Goal: Task Accomplishment & Management: Use online tool/utility

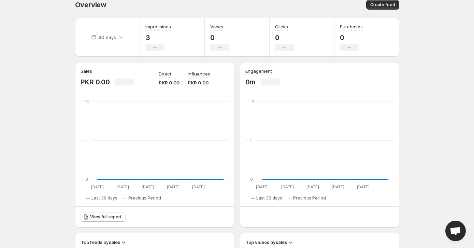
scroll to position [12, 0]
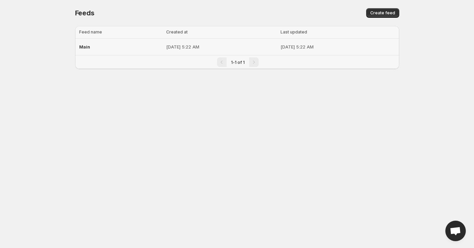
click at [82, 47] on span "Main" at bounding box center [84, 46] width 11 height 5
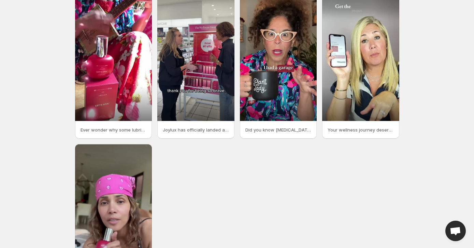
scroll to position [42, 0]
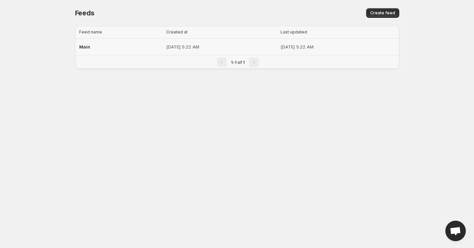
click at [203, 47] on p "[DATE] 5:22 AM" at bounding box center [221, 46] width 110 height 7
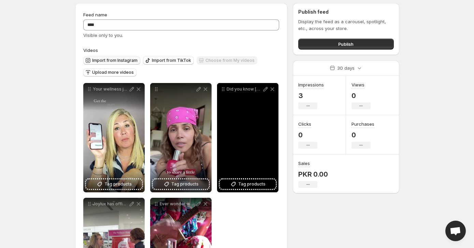
scroll to position [20, 0]
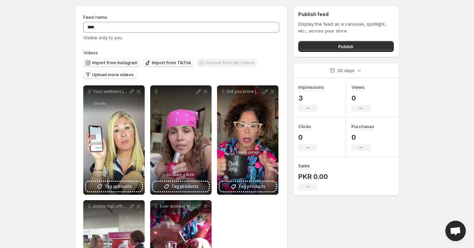
click at [156, 66] on button "Import from TikTok" at bounding box center [168, 63] width 51 height 8
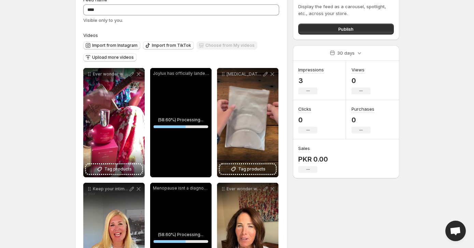
scroll to position [0, 0]
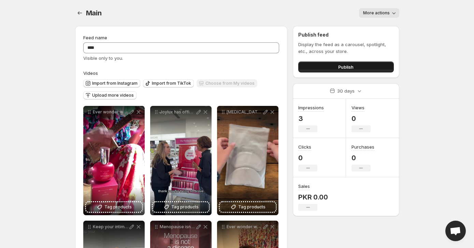
click at [339, 67] on span "Publish" at bounding box center [345, 66] width 15 height 7
